Goal: Subscribe to service/newsletter

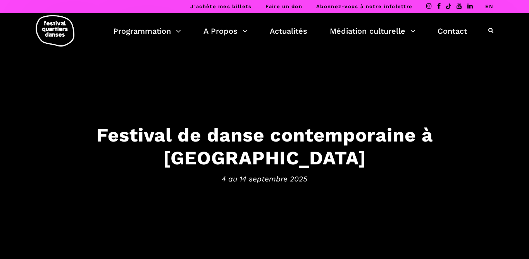
click at [492, 5] on link "EN" at bounding box center [489, 6] width 8 height 6
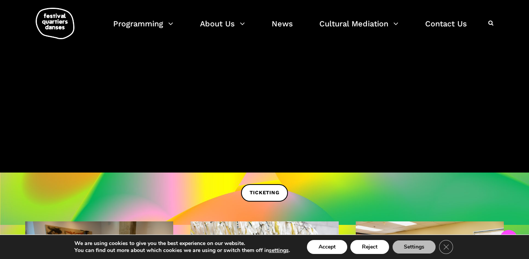
scroll to position [177, 0]
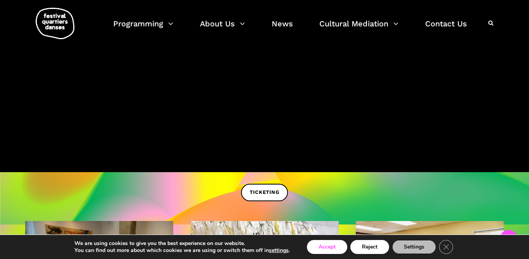
click at [328, 249] on button "Accept" at bounding box center [327, 247] width 40 height 14
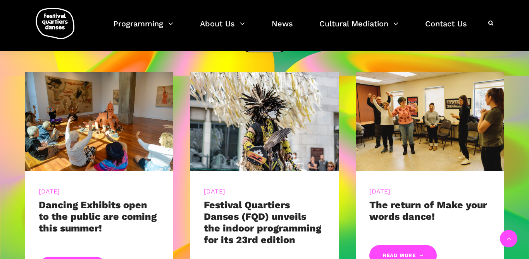
scroll to position [326, 0]
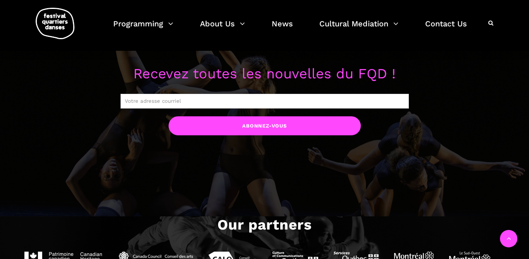
scroll to position [660, 0]
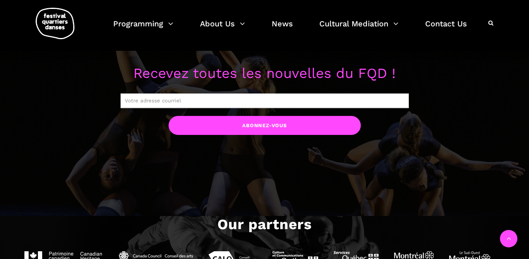
click at [186, 98] on input "text" at bounding box center [265, 100] width 288 height 15
type input "marrin.jessome@gmail.com"
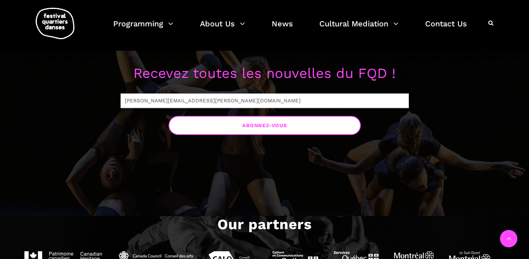
click at [247, 126] on input "Abonnez-vous" at bounding box center [265, 125] width 192 height 19
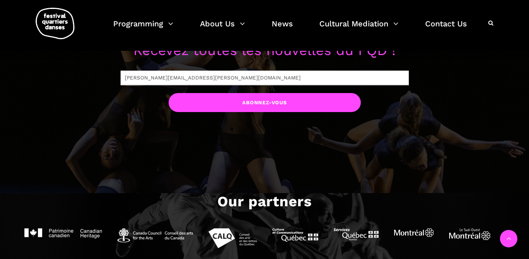
scroll to position [680, 0]
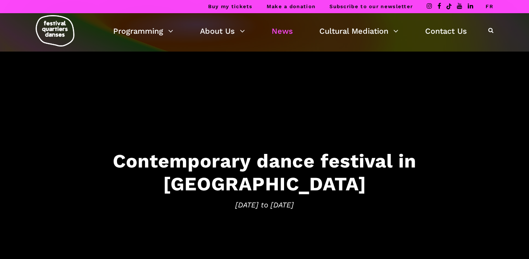
click at [288, 33] on link "News" at bounding box center [282, 30] width 21 height 13
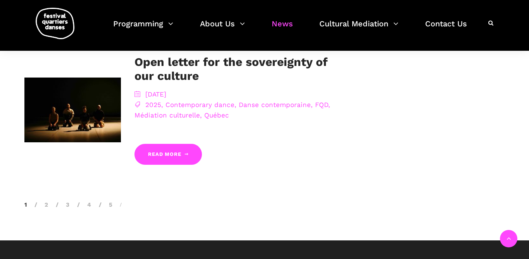
scroll to position [909, 0]
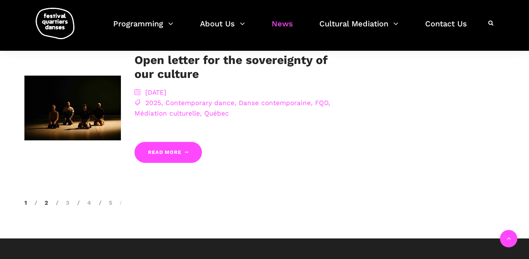
click at [45, 199] on link "2" at bounding box center [42, 202] width 14 height 7
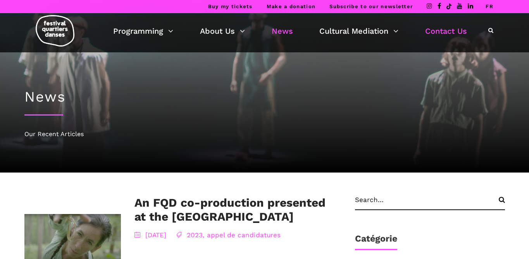
click at [443, 31] on link "Contact Us" at bounding box center [446, 30] width 42 height 13
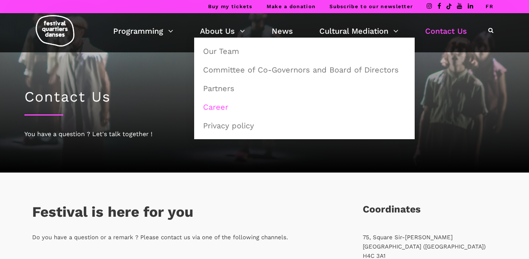
click at [219, 110] on link "Career" at bounding box center [305, 107] width 212 height 18
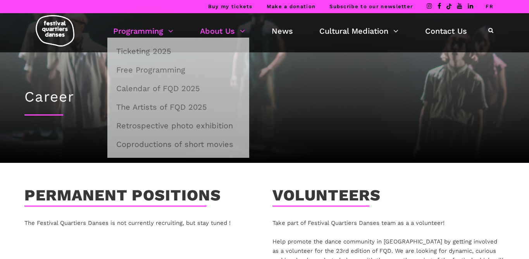
click at [164, 31] on link "Programming" at bounding box center [143, 30] width 60 height 13
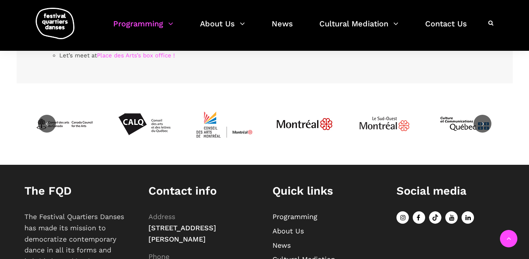
scroll to position [2504, 0]
